Goal: Obtain resource: Download file/media

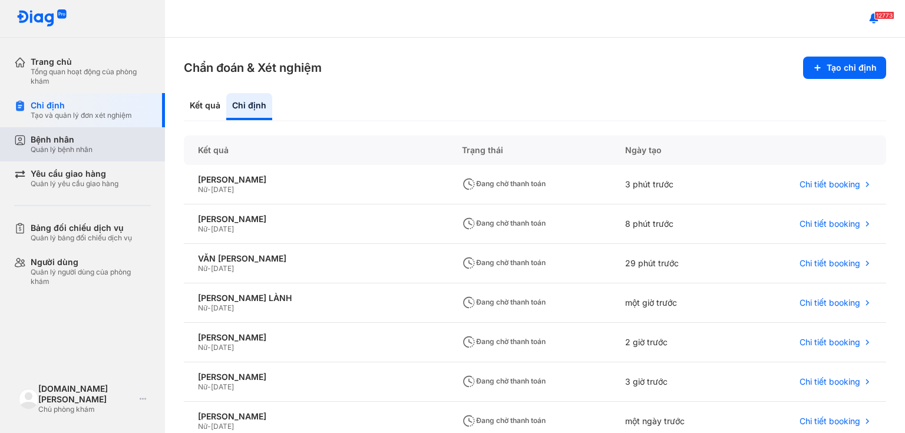
click at [44, 141] on div "Bệnh nhân" at bounding box center [62, 139] width 62 height 11
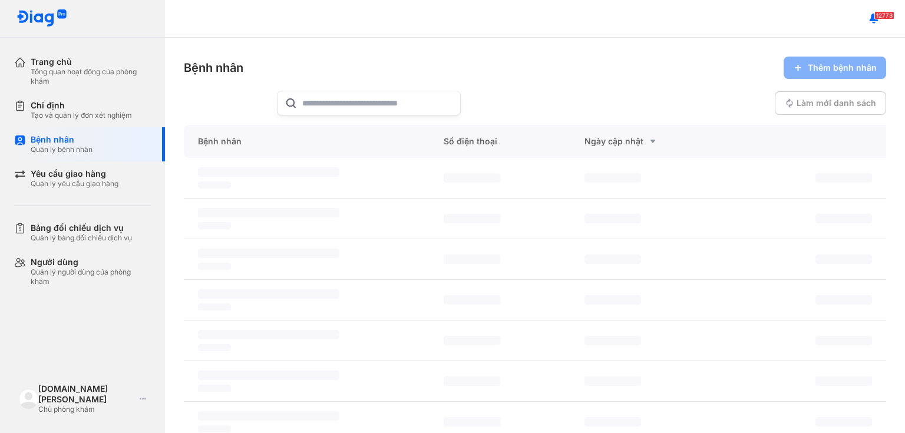
click at [381, 101] on input "text" at bounding box center [377, 103] width 151 height 24
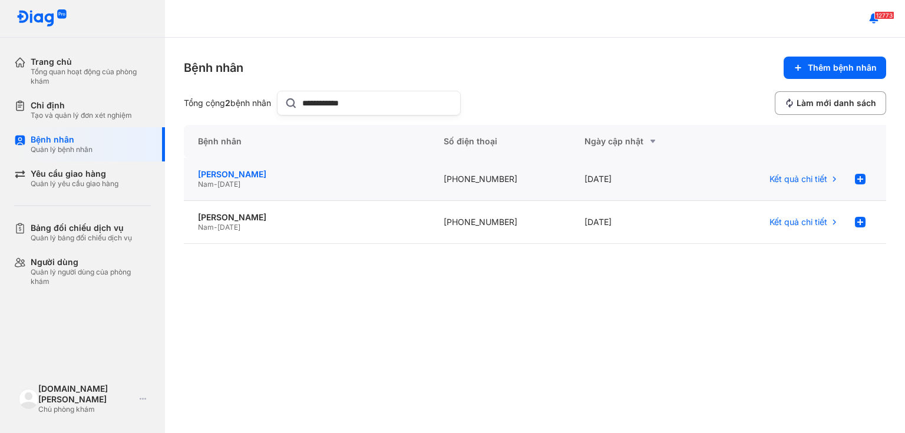
type input "**********"
click at [240, 170] on div "TRẦN VĂN TÂM" at bounding box center [306, 174] width 217 height 11
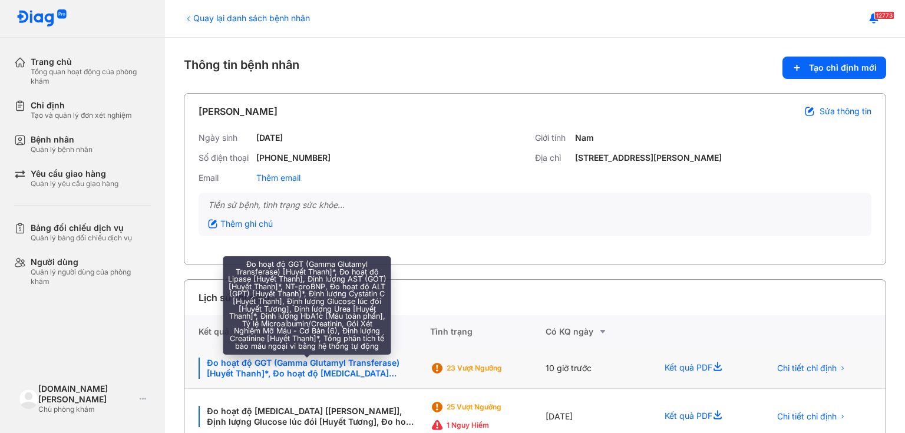
click at [304, 366] on div "Đo hoạt độ GGT (Gamma Glutamyl Transferase) [Huyết Thanh]*, Đo hoạt độ Lipase […" at bounding box center [307, 368] width 217 height 21
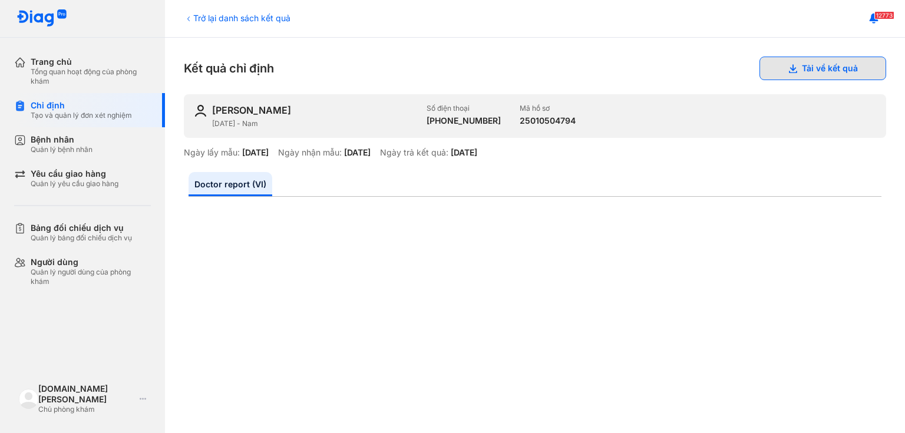
click at [802, 72] on button "Tải về kết quả" at bounding box center [823, 69] width 127 height 24
click at [186, 19] on icon at bounding box center [188, 18] width 9 height 9
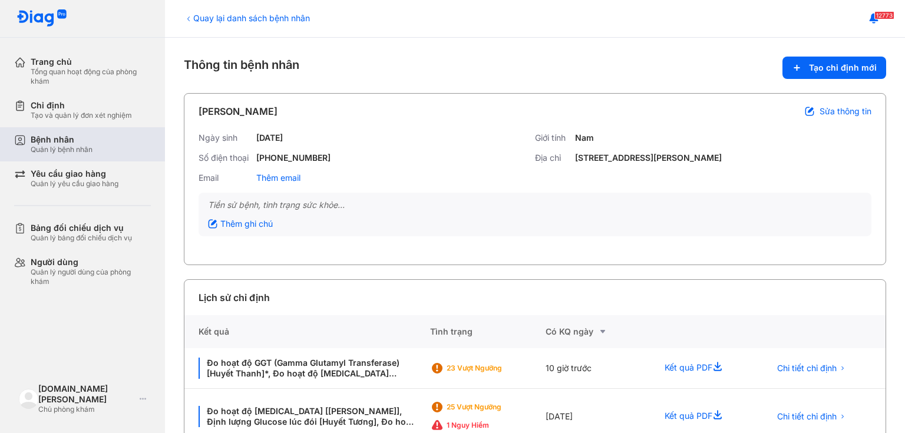
click at [68, 144] on div "Bệnh nhân" at bounding box center [62, 139] width 62 height 11
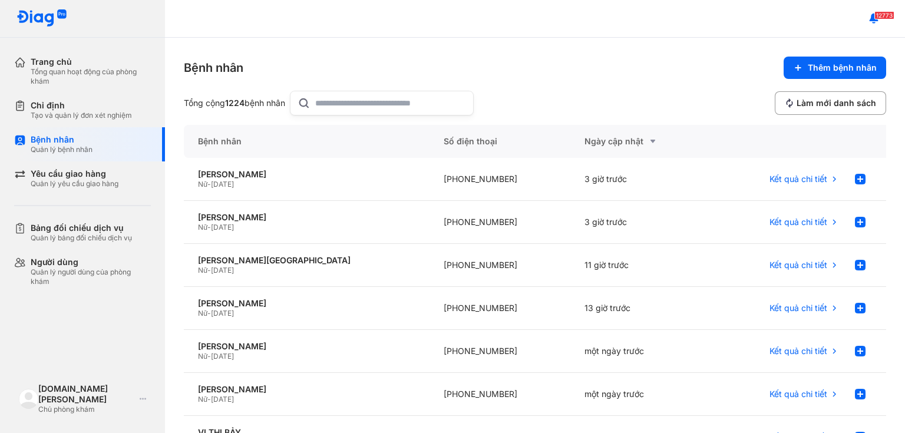
click at [367, 106] on input "text" at bounding box center [390, 103] width 151 height 24
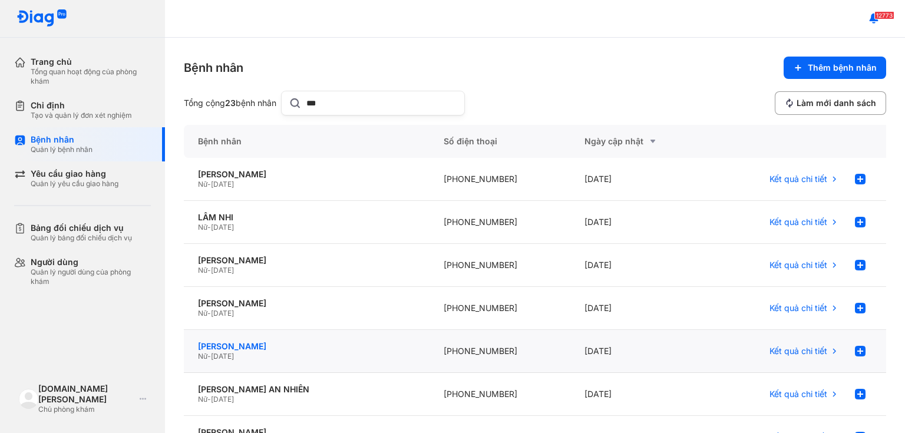
type input "***"
click at [268, 347] on div "[PERSON_NAME]" at bounding box center [306, 346] width 217 height 11
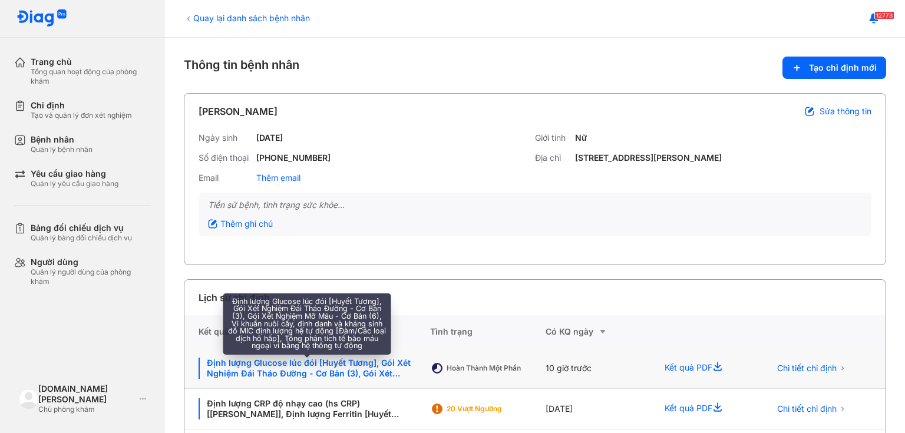
click at [332, 374] on div "Định lượng Glucose lúc đói [Huyết Tương], Gói Xét Nghiệm Đái Tháo Đường - Cơ Bả…" at bounding box center [307, 368] width 217 height 21
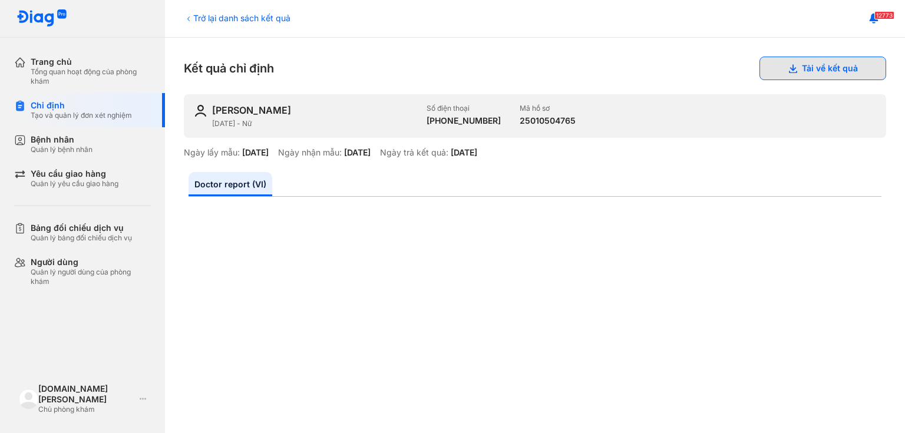
click at [806, 73] on button "Tải về kết quả" at bounding box center [823, 69] width 127 height 24
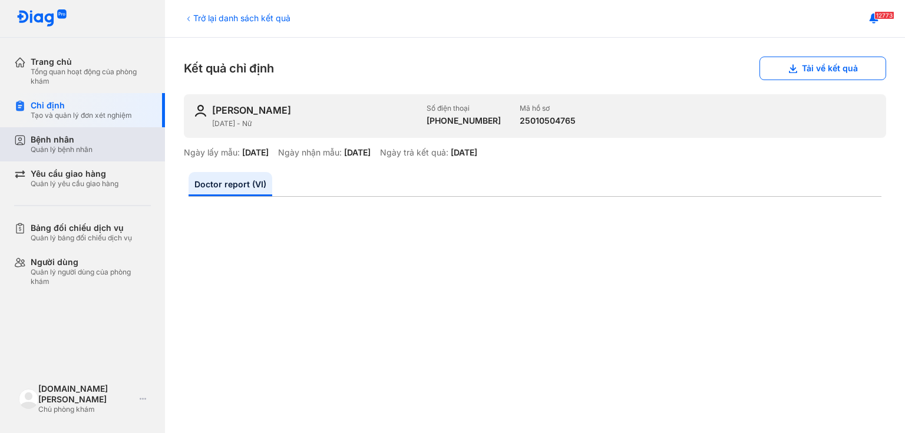
click at [71, 146] on div "Quản lý bệnh nhân" at bounding box center [62, 149] width 62 height 9
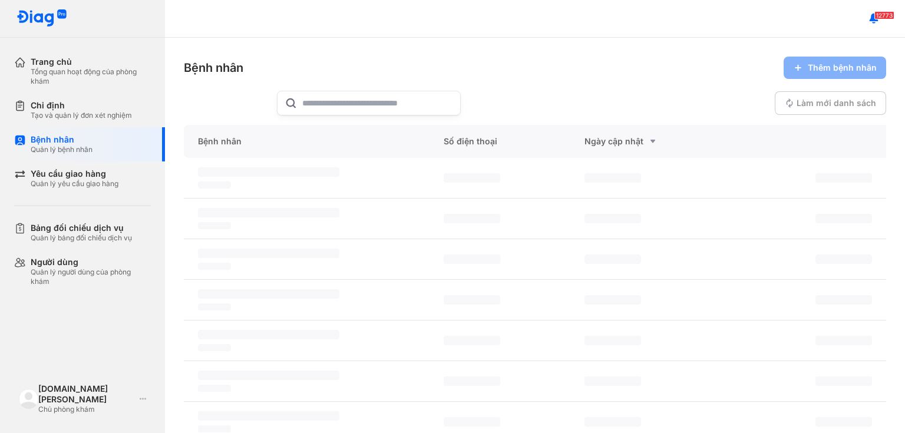
click at [363, 108] on input "text" at bounding box center [377, 103] width 151 height 24
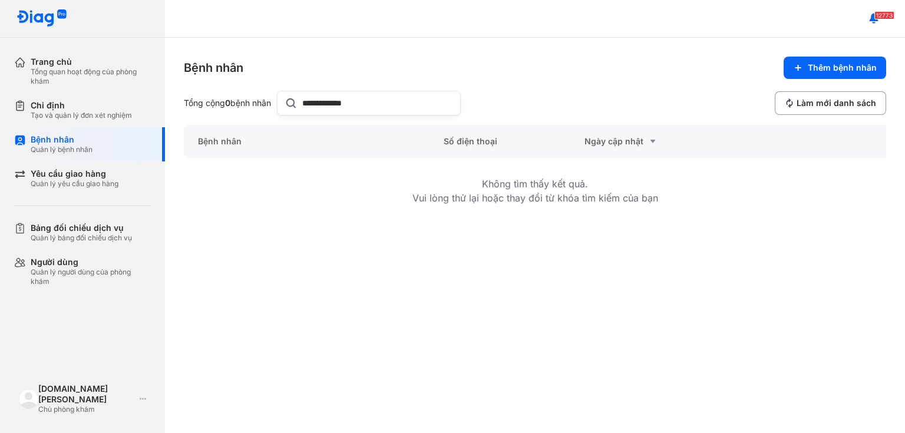
type input "**********"
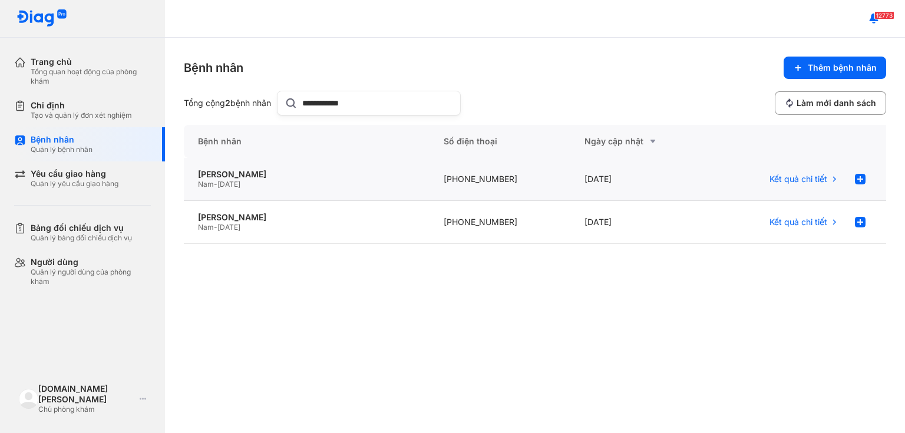
click at [237, 180] on span "[DATE]" at bounding box center [228, 184] width 23 height 9
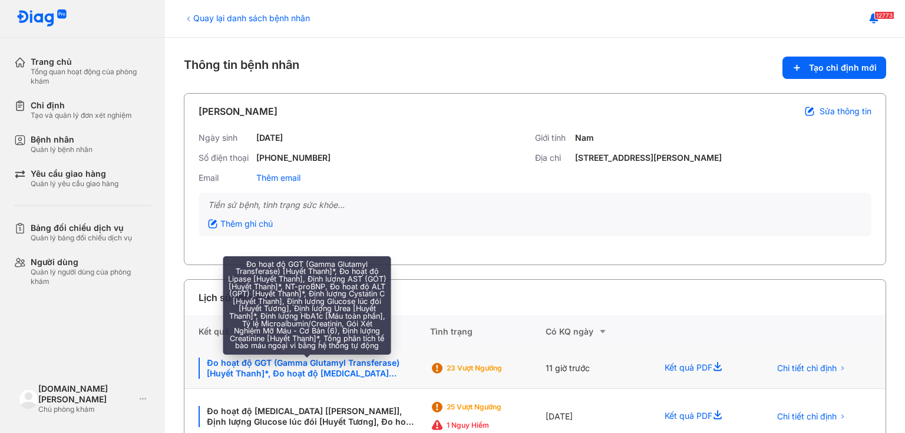
scroll to position [94, 0]
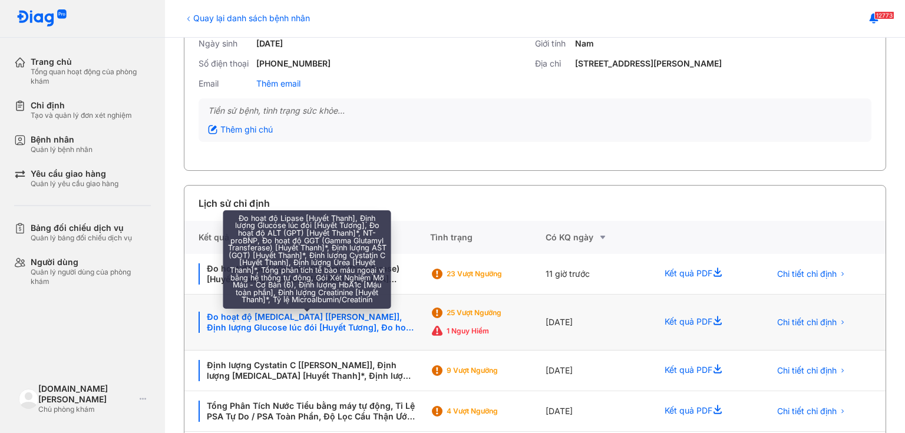
click at [299, 320] on div "Đo hoạt độ [MEDICAL_DATA] [[PERSON_NAME]], Định lượng Glucose lúc đói [Huyết Tư…" at bounding box center [307, 322] width 217 height 21
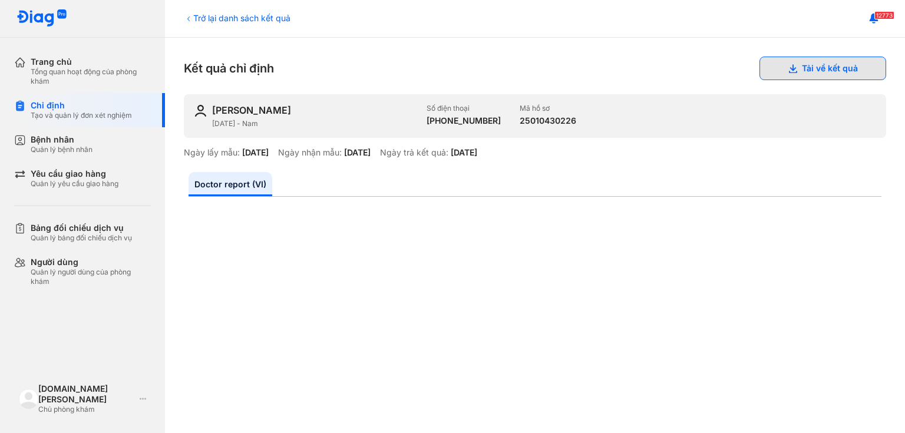
click at [832, 71] on button "Tải về kết quả" at bounding box center [823, 69] width 127 height 24
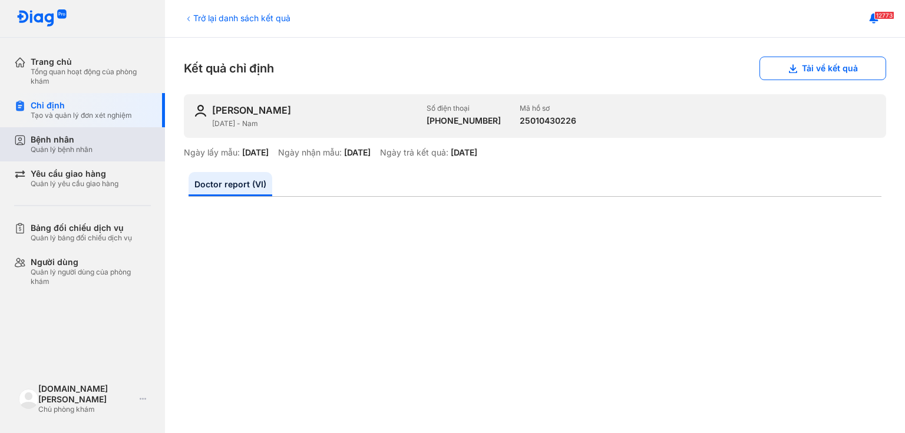
click at [107, 149] on div "Bệnh nhân Quản lý bệnh nhân" at bounding box center [91, 144] width 120 height 20
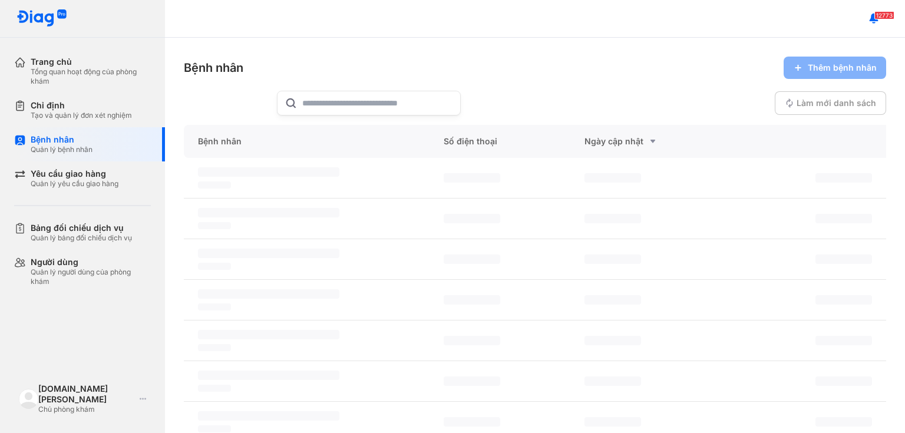
click at [363, 116] on div "Bệnh nhân Thêm bệnh nhân Làm mới danh sách Bệnh nhân Số điện thoại Ngày cập nhậ…" at bounding box center [535, 235] width 740 height 395
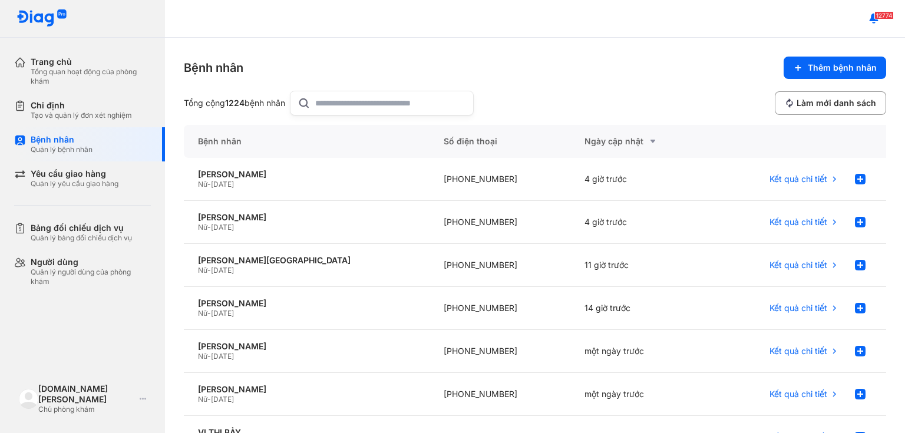
click at [349, 100] on input "text" at bounding box center [390, 103] width 151 height 24
paste input "**********"
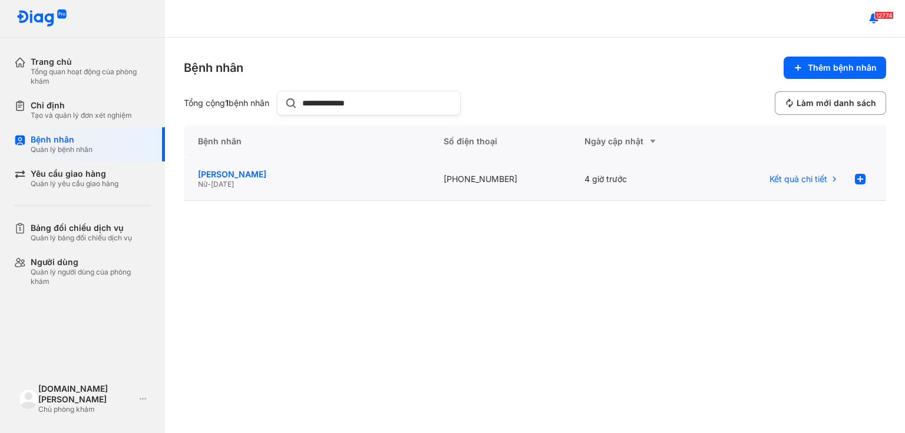
type input "**********"
click at [253, 172] on div "[PERSON_NAME]" at bounding box center [306, 174] width 217 height 11
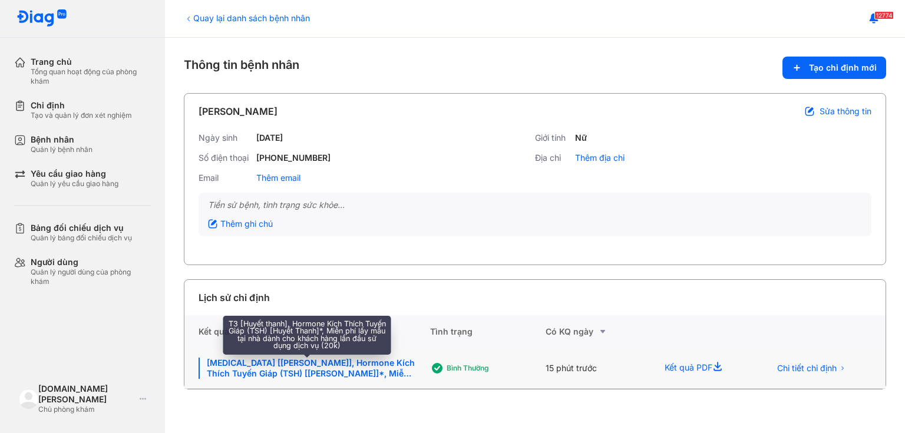
click at [339, 367] on div "T3 [Huyết thanh], Hormone Kích Thích Tuyến Giáp (TSH) [Huyết Thanh]*, Miễn phí …" at bounding box center [307, 368] width 217 height 21
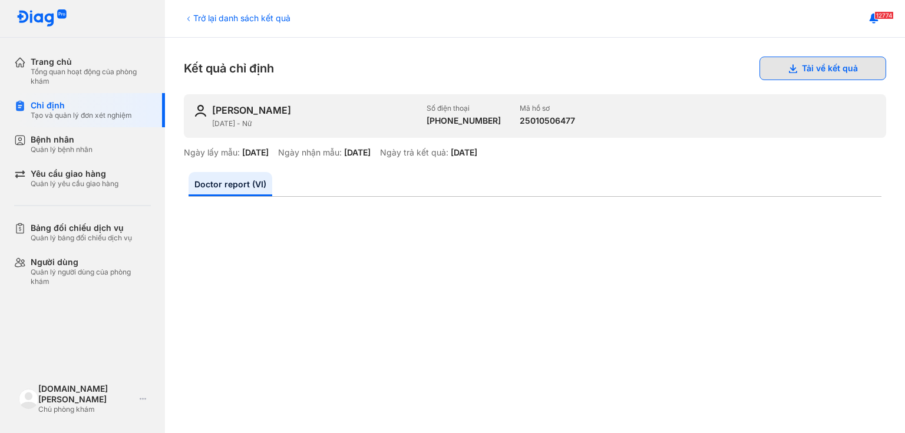
click at [814, 65] on button "Tải về kết quả" at bounding box center [823, 69] width 127 height 24
